Goal: Task Accomplishment & Management: Use online tool/utility

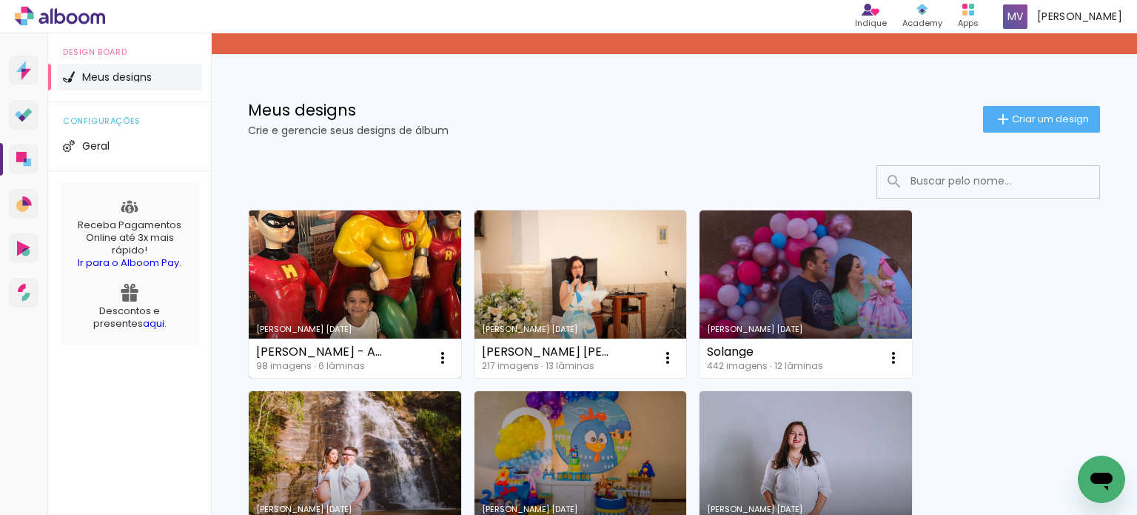
scroll to position [148, 0]
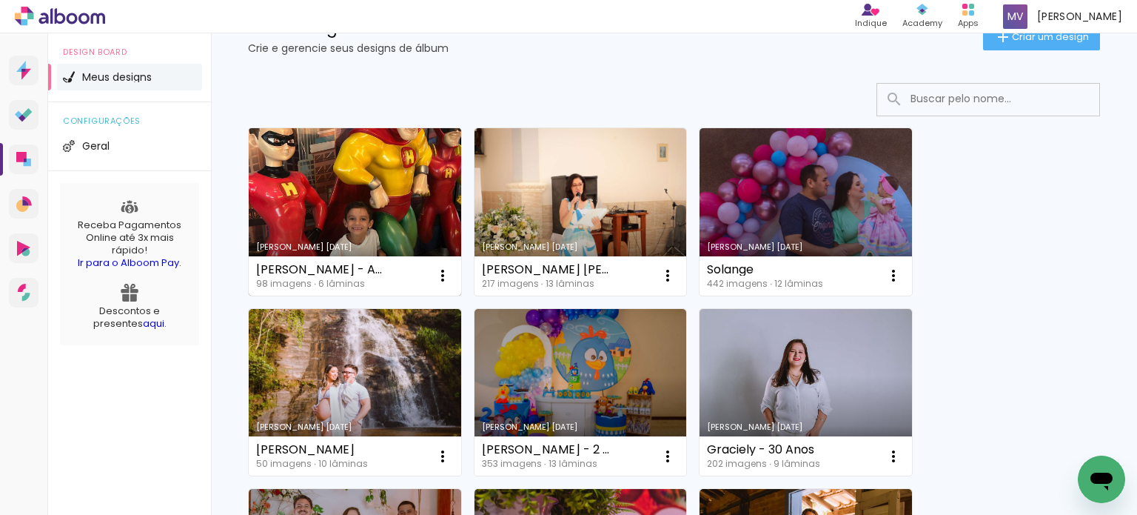
click at [387, 209] on link "Criado em [DATE]" at bounding box center [355, 211] width 212 height 167
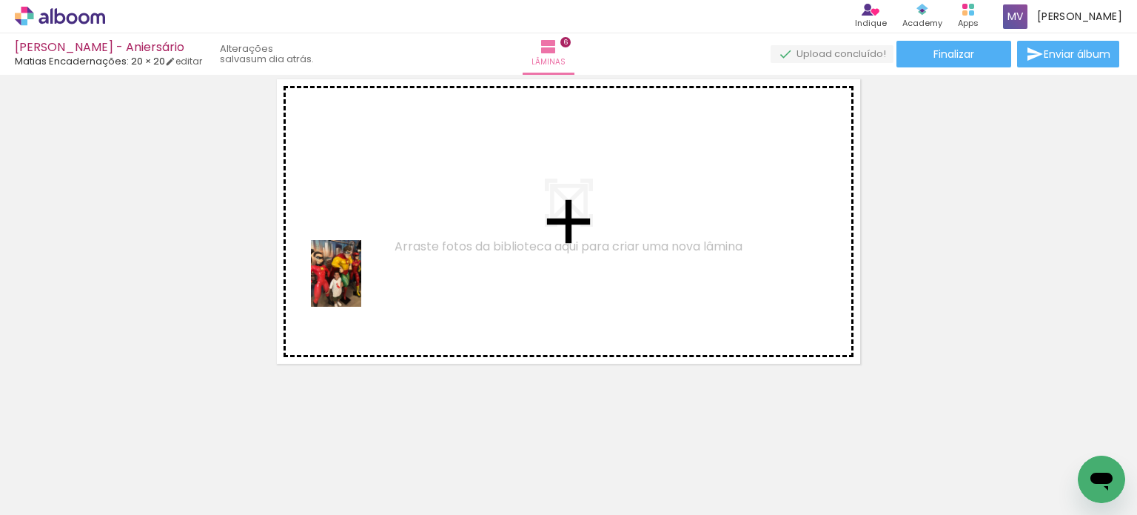
drag, startPoint x: 167, startPoint y: 467, endPoint x: 355, endPoint y: 284, distance: 262.3
click at [355, 284] on quentale-workspace at bounding box center [568, 257] width 1137 height 515
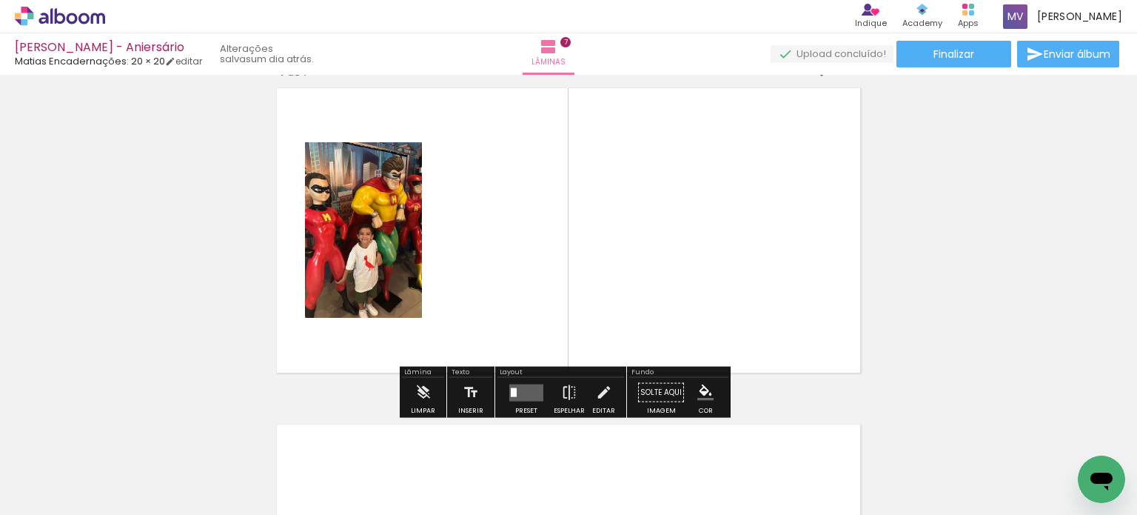
scroll to position [2035, 0]
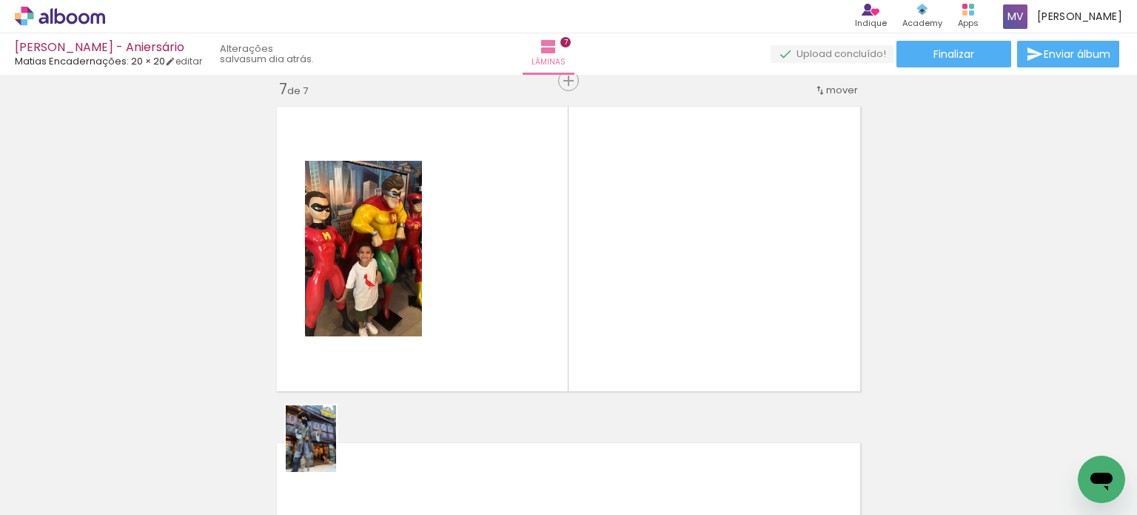
drag, startPoint x: 309, startPoint y: 481, endPoint x: 330, endPoint y: 449, distance: 38.0
click at [330, 449] on div at bounding box center [314, 464] width 55 height 73
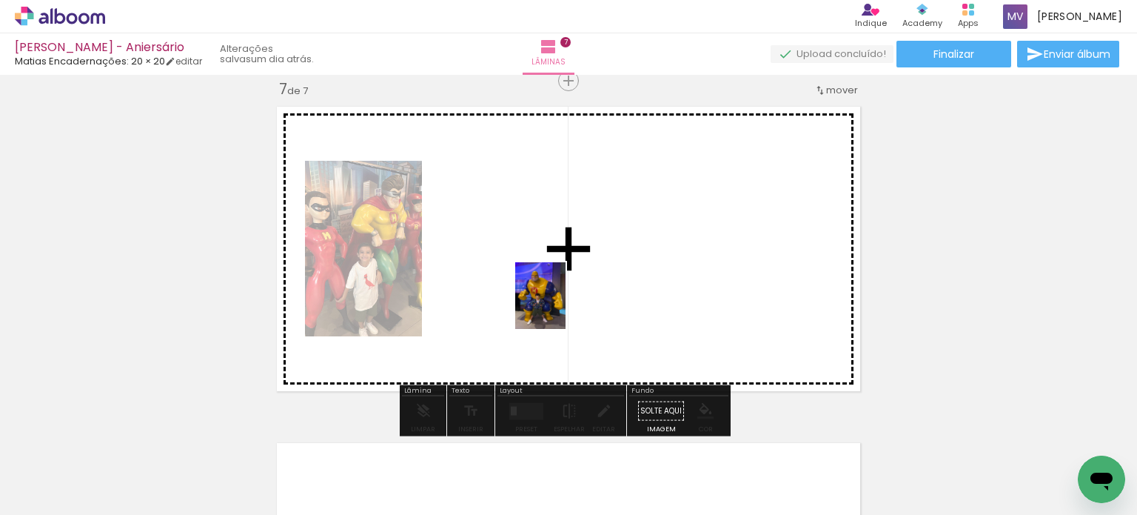
drag, startPoint x: 728, startPoint y: 484, endPoint x: 541, endPoint y: 299, distance: 262.8
click at [542, 298] on quentale-workspace at bounding box center [568, 257] width 1137 height 515
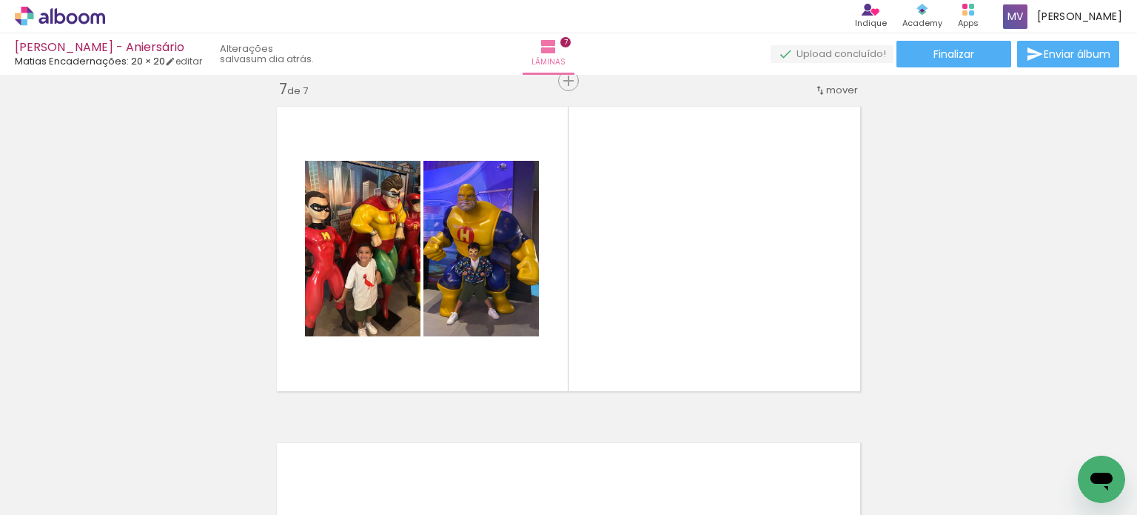
scroll to position [0, 1686]
click at [293, 473] on div at bounding box center [285, 464] width 55 height 73
